Goal: Transaction & Acquisition: Purchase product/service

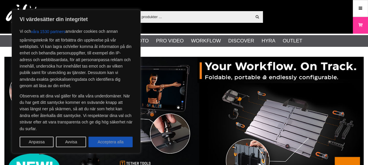
click at [109, 140] on button "Acceptera alla" at bounding box center [110, 142] width 44 height 11
checkbox input "true"
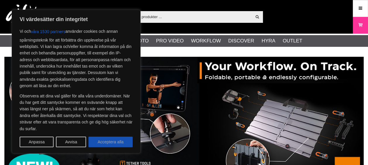
checkbox input "true"
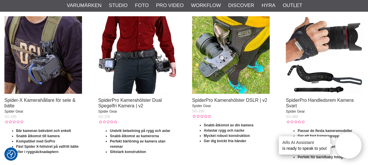
scroll to position [582, 0]
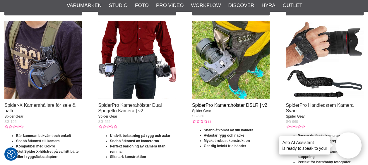
click at [205, 107] on link "SpiderPro Kamerahölster DSLR | v2" at bounding box center [229, 105] width 75 height 5
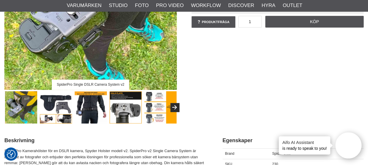
scroll to position [148, 0]
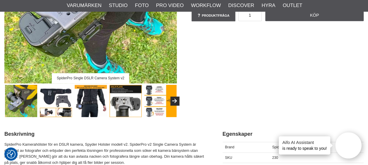
click at [53, 100] on img at bounding box center [56, 101] width 33 height 33
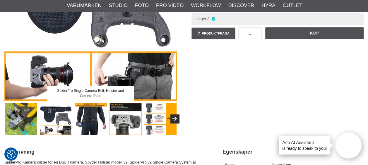
scroll to position [135, 0]
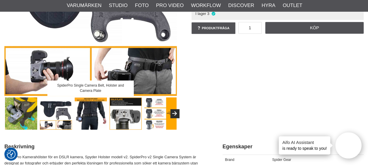
click at [93, 123] on img at bounding box center [91, 114] width 33 height 33
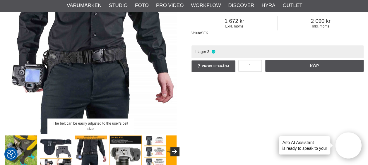
scroll to position [147, 0]
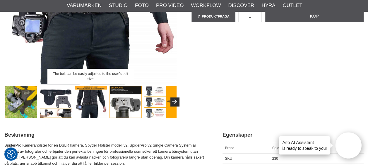
click at [125, 105] on img at bounding box center [126, 102] width 33 height 33
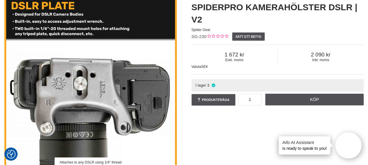
scroll to position [0, 0]
